Goal: Transaction & Acquisition: Purchase product/service

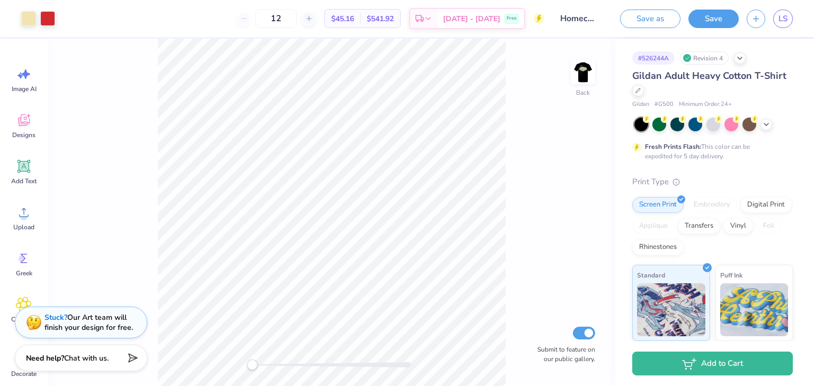
drag, startPoint x: 297, startPoint y: 19, endPoint x: 268, endPoint y: 20, distance: 29.2
click at [268, 20] on div "12" at bounding box center [276, 18] width 80 height 19
type input "30"
click at [644, 92] on div at bounding box center [638, 90] width 12 height 12
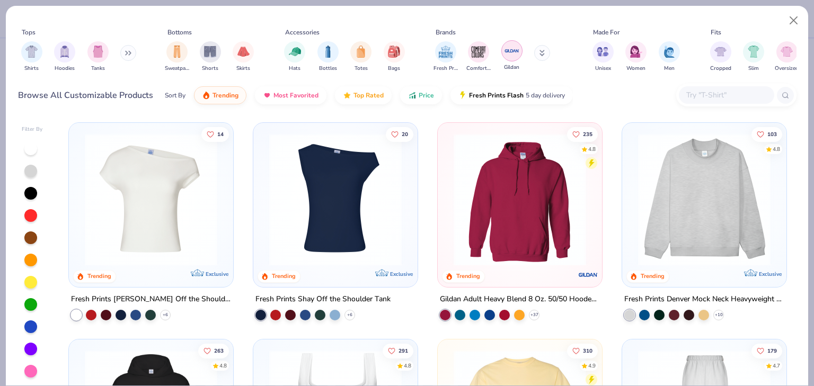
click at [505, 51] on img "filter for Gildan" at bounding box center [512, 51] width 16 height 16
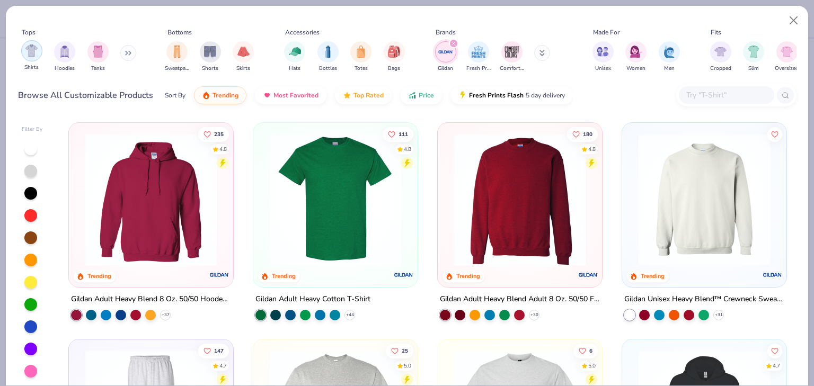
click at [28, 56] on img "filter for Shirts" at bounding box center [31, 51] width 12 height 12
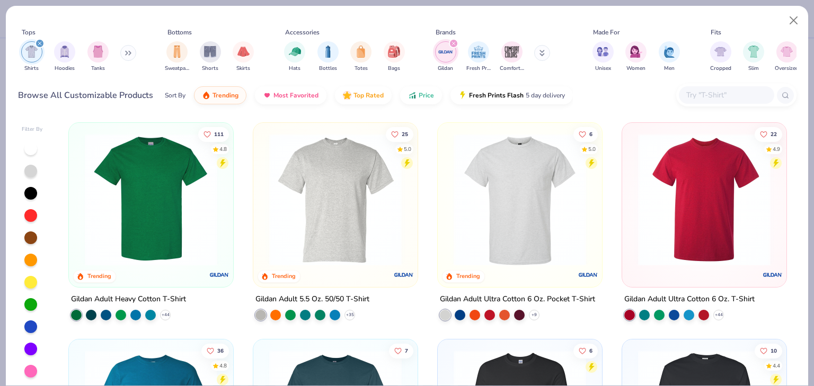
click at [31, 198] on div at bounding box center [30, 193] width 13 height 13
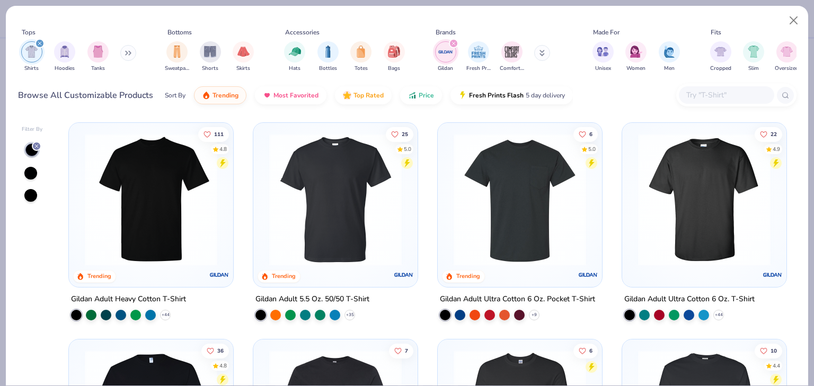
click at [339, 223] on img at bounding box center [335, 200] width 143 height 133
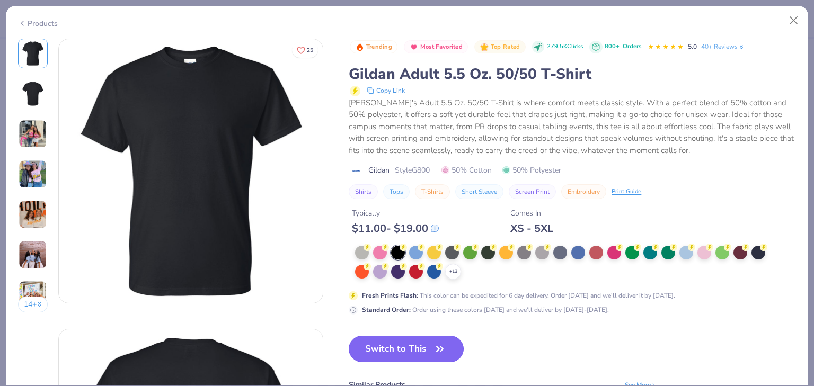
click at [411, 350] on button "Switch to This" at bounding box center [406, 349] width 115 height 27
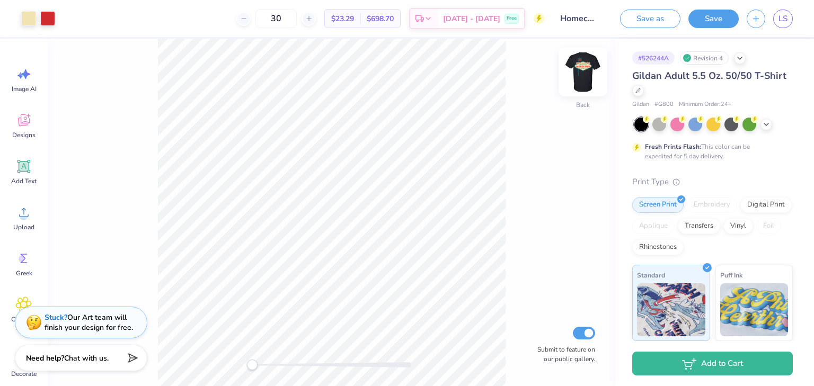
click at [585, 71] on img at bounding box center [583, 72] width 42 height 42
click at [583, 66] on img at bounding box center [583, 72] width 42 height 42
click at [583, 66] on img at bounding box center [583, 71] width 21 height 21
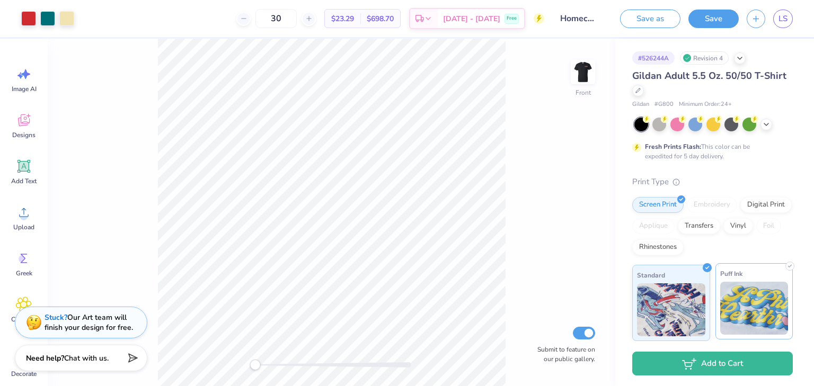
click at [740, 295] on img at bounding box center [754, 308] width 68 height 53
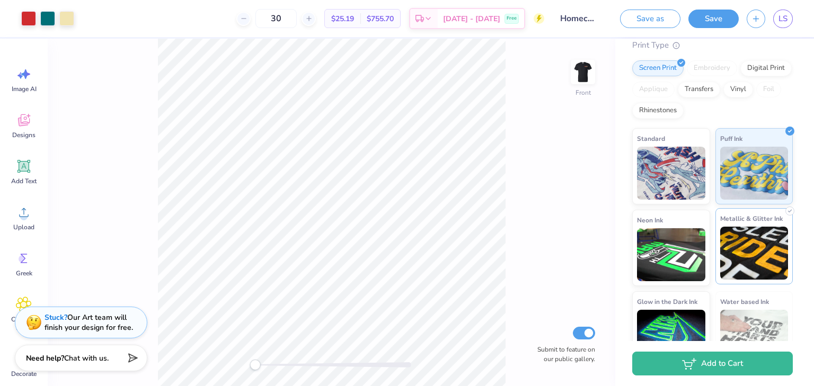
scroll to position [163, 0]
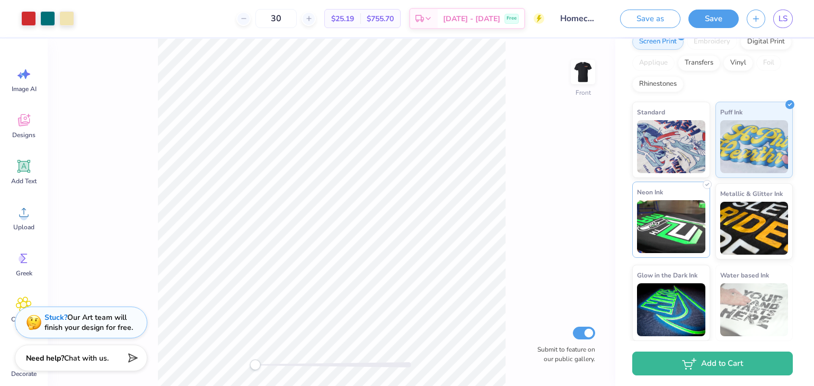
click at [676, 221] on img at bounding box center [671, 226] width 68 height 53
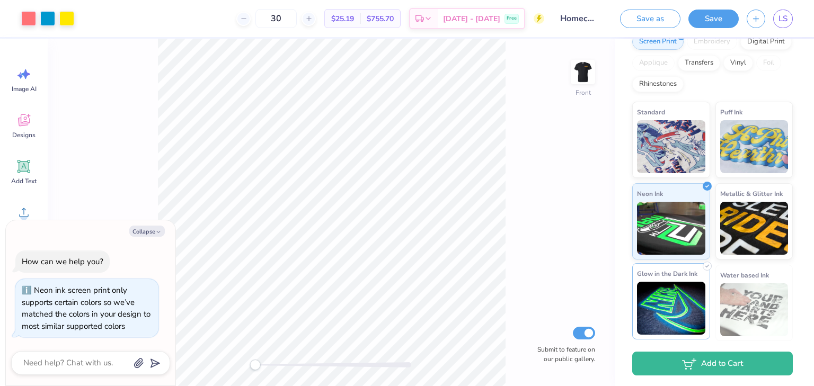
click at [668, 297] on img at bounding box center [671, 308] width 68 height 53
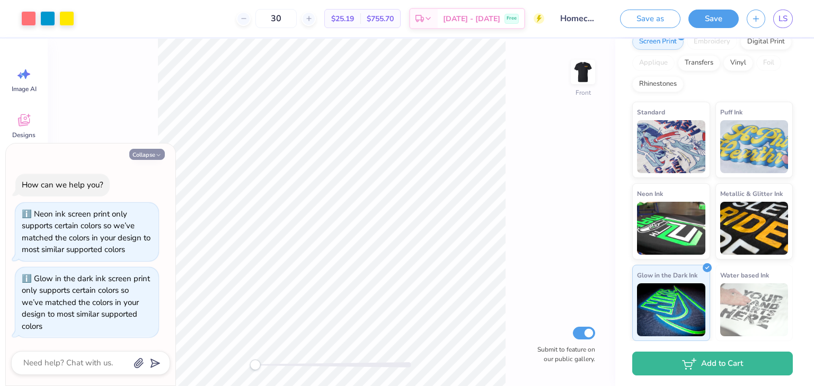
click at [154, 158] on button "Collapse" at bounding box center [147, 154] width 36 height 11
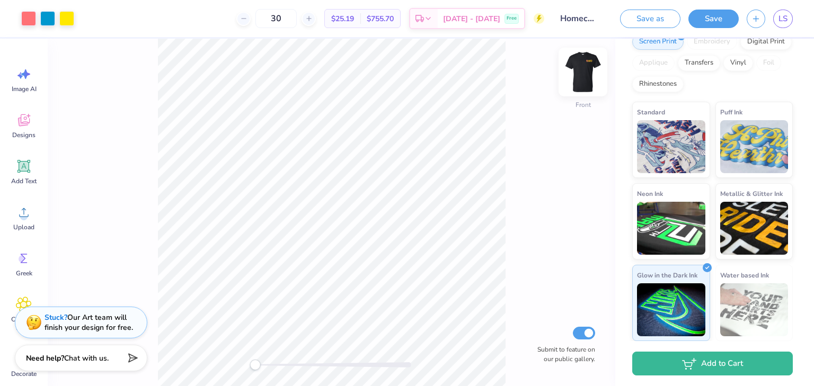
click at [582, 79] on img at bounding box center [583, 72] width 42 height 42
click at [582, 79] on img at bounding box center [583, 71] width 21 height 21
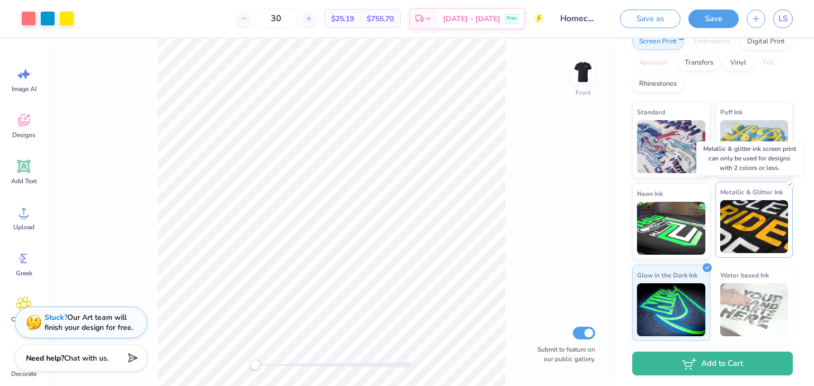
click at [736, 222] on img at bounding box center [754, 226] width 68 height 53
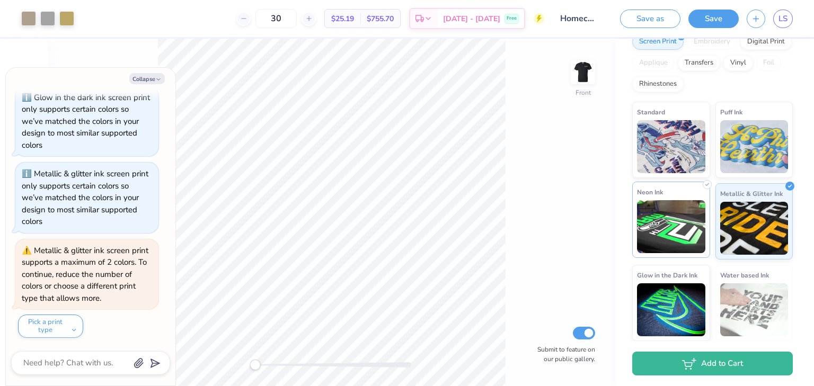
click at [686, 216] on img at bounding box center [671, 226] width 68 height 53
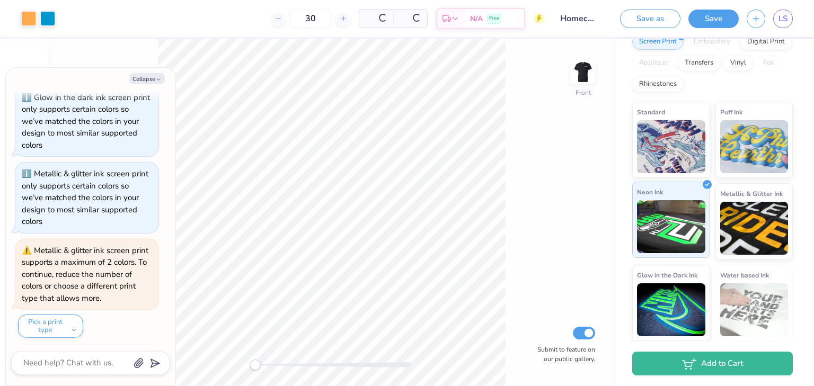
scroll to position [170, 0]
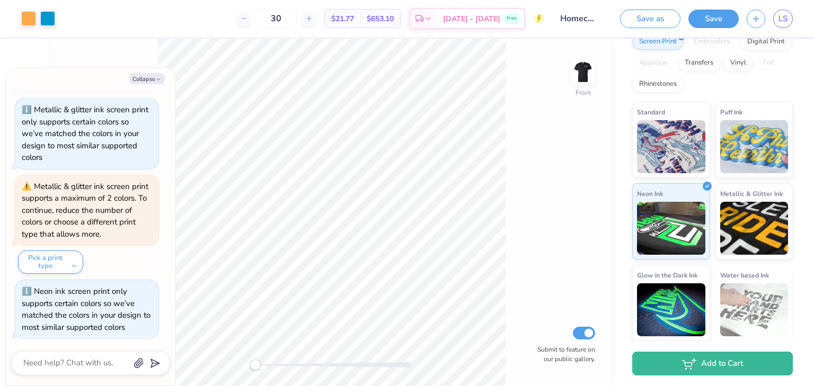
click at [752, 297] on img at bounding box center [754, 310] width 68 height 53
click at [668, 158] on img at bounding box center [671, 145] width 68 height 53
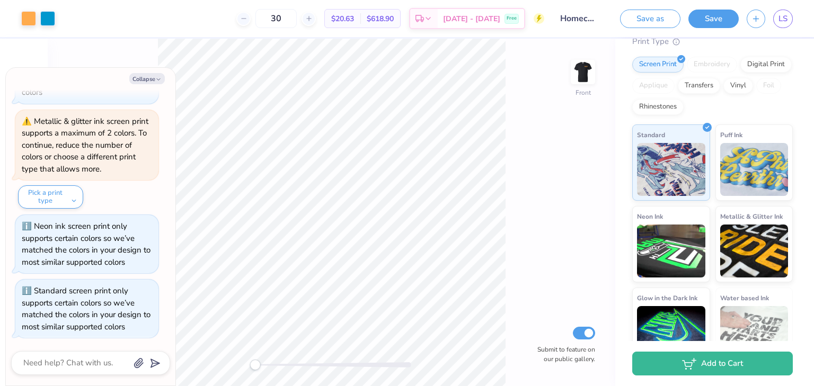
scroll to position [0, 0]
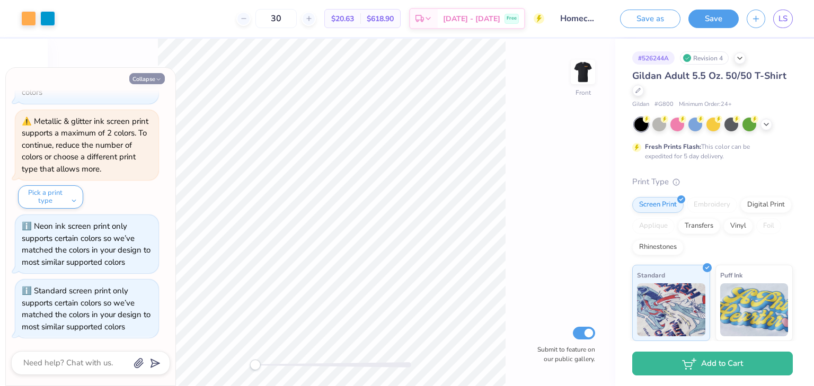
click at [154, 78] on button "Collapse" at bounding box center [147, 78] width 36 height 11
type textarea "x"
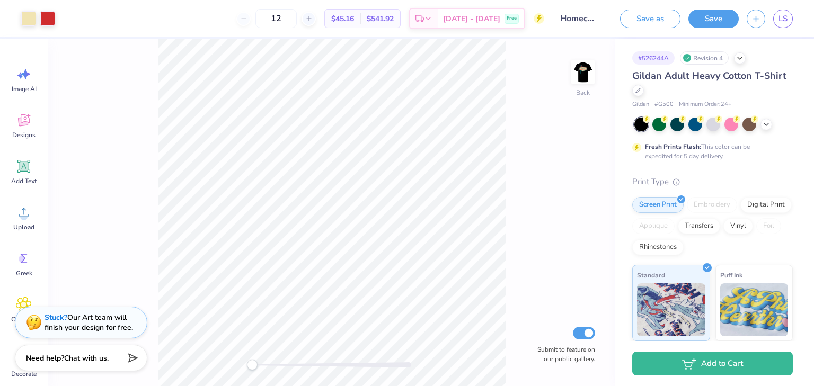
drag, startPoint x: 304, startPoint y: 20, endPoint x: 257, endPoint y: 18, distance: 47.8
click at [261, 17] on div "12" at bounding box center [276, 18] width 80 height 19
drag, startPoint x: 300, startPoint y: 21, endPoint x: 198, endPoint y: 22, distance: 101.3
click at [198, 22] on div "30 $22.39 Per Item $671.70 Total Est. Delivery [DATE] - [DATE] Free" at bounding box center [303, 18] width 481 height 37
drag, startPoint x: 293, startPoint y: 21, endPoint x: 278, endPoint y: 25, distance: 14.8
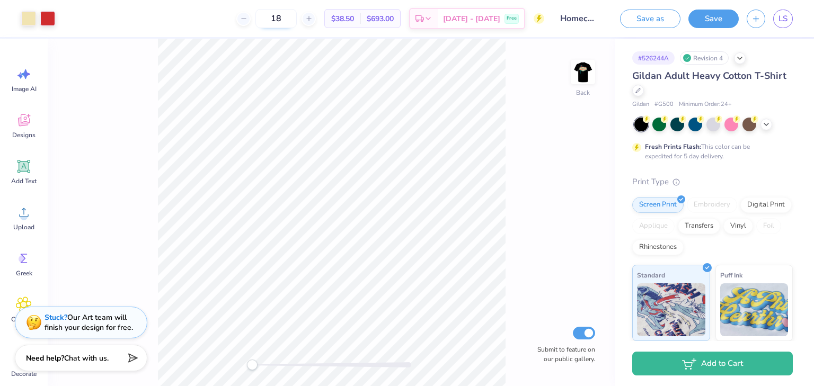
click at [278, 25] on input "18" at bounding box center [276, 18] width 41 height 19
drag, startPoint x: 306, startPoint y: 22, endPoint x: 274, endPoint y: 24, distance: 32.4
click at [274, 24] on input "30" at bounding box center [276, 18] width 41 height 19
click at [248, 21] on icon at bounding box center [243, 18] width 7 height 7
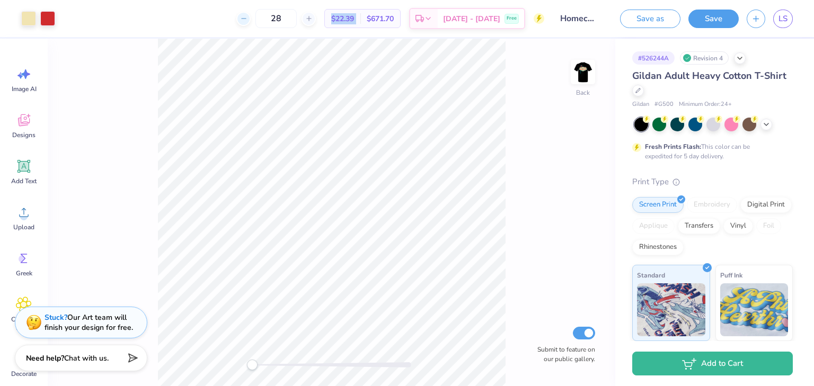
click at [248, 21] on icon at bounding box center [243, 18] width 7 height 7
click at [354, 18] on span "$23.82" at bounding box center [342, 18] width 23 height 11
click at [313, 16] on icon at bounding box center [308, 18] width 7 height 7
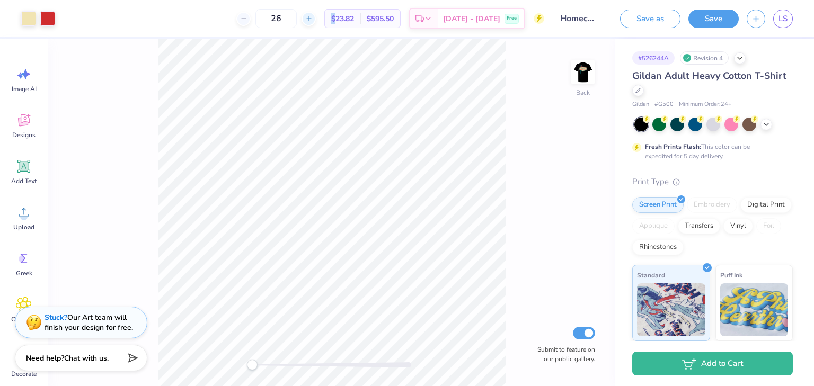
click at [313, 16] on icon at bounding box center [308, 18] width 7 height 7
type input "30"
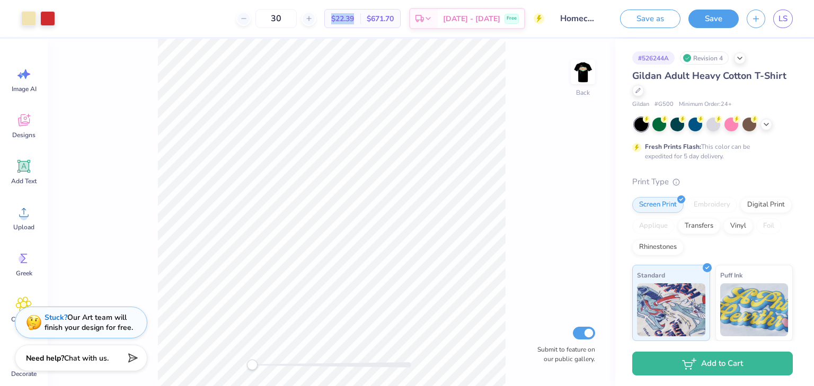
click at [354, 21] on span "$22.39" at bounding box center [342, 18] width 23 height 11
click at [410, 37] on div "Art colors 30 $22.39 Per Item $671.70 Total Est. Delivery Oct 11 - 14 Free Desi…" at bounding box center [407, 193] width 814 height 386
click at [644, 93] on div at bounding box center [638, 90] width 12 height 12
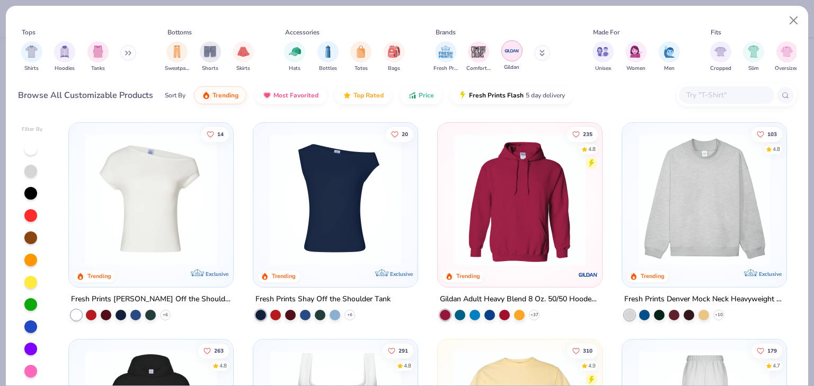
click at [513, 54] on img "filter for Gildan" at bounding box center [512, 51] width 16 height 16
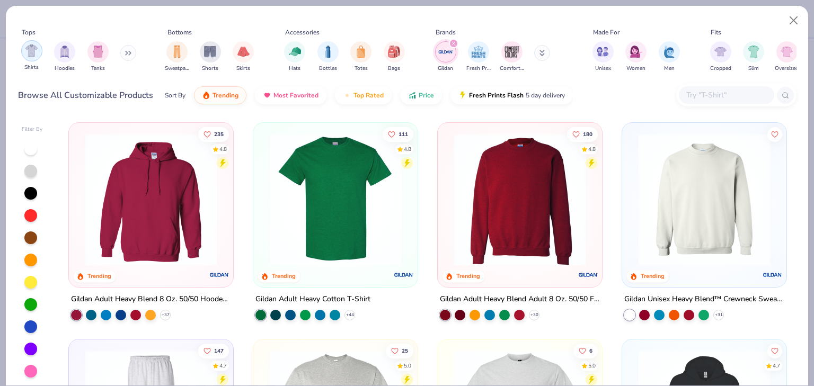
click at [39, 52] on div "filter for Shirts" at bounding box center [31, 50] width 21 height 21
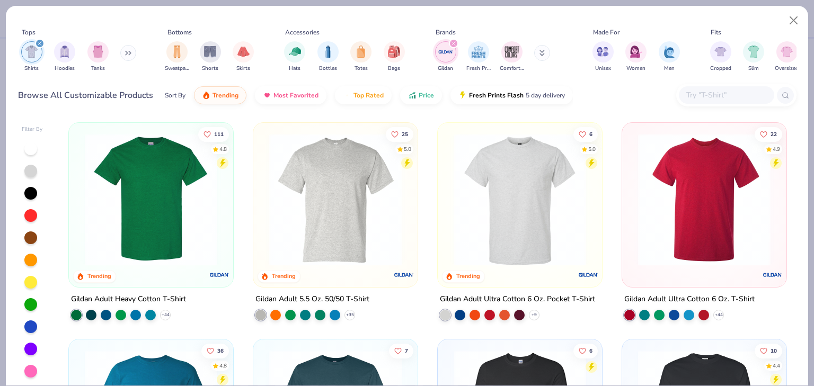
click at [23, 191] on div at bounding box center [32, 260] width 21 height 236
click at [28, 191] on div at bounding box center [30, 193] width 13 height 13
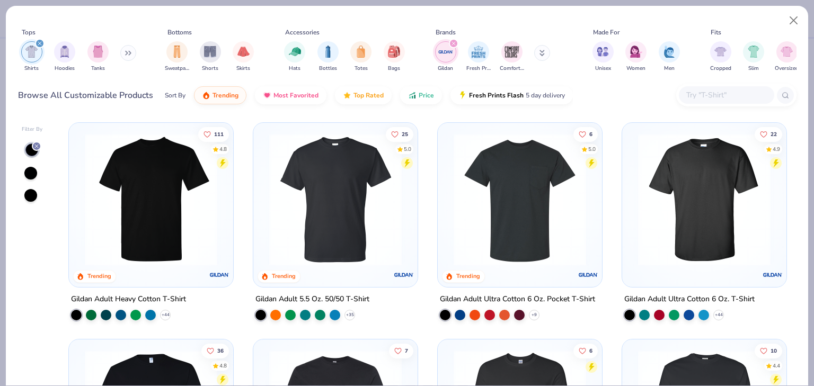
click at [345, 248] on img at bounding box center [335, 200] width 143 height 133
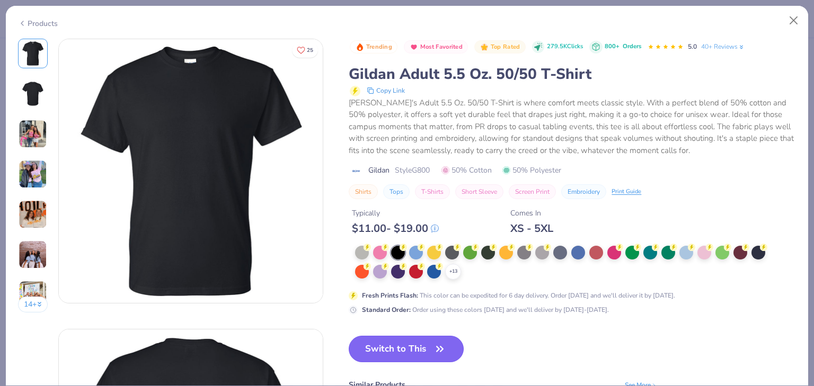
click at [397, 348] on button "Switch to This" at bounding box center [406, 349] width 115 height 27
